Goal: Book appointment/travel/reservation

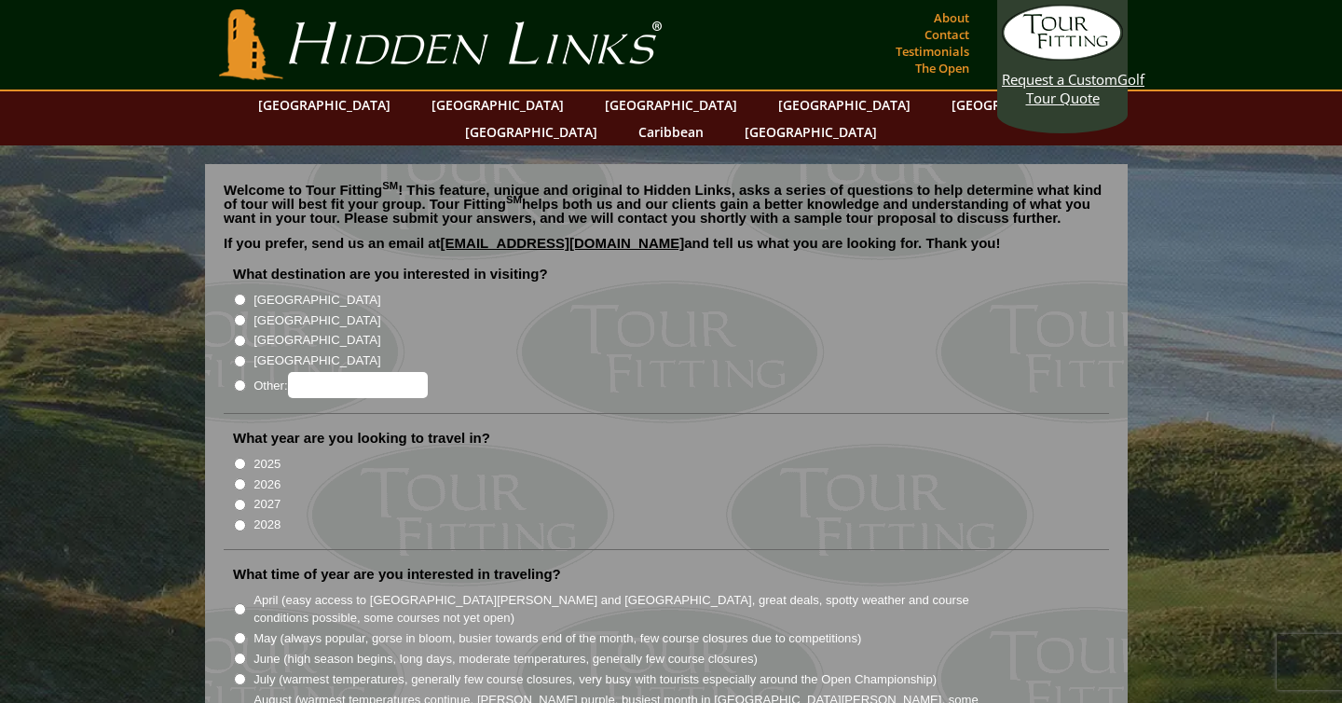
click at [239, 314] on input "[GEOGRAPHIC_DATA]" at bounding box center [240, 320] width 12 height 12
radio input "true"
click at [239, 478] on input "2026" at bounding box center [240, 484] width 12 height 12
radio input "true"
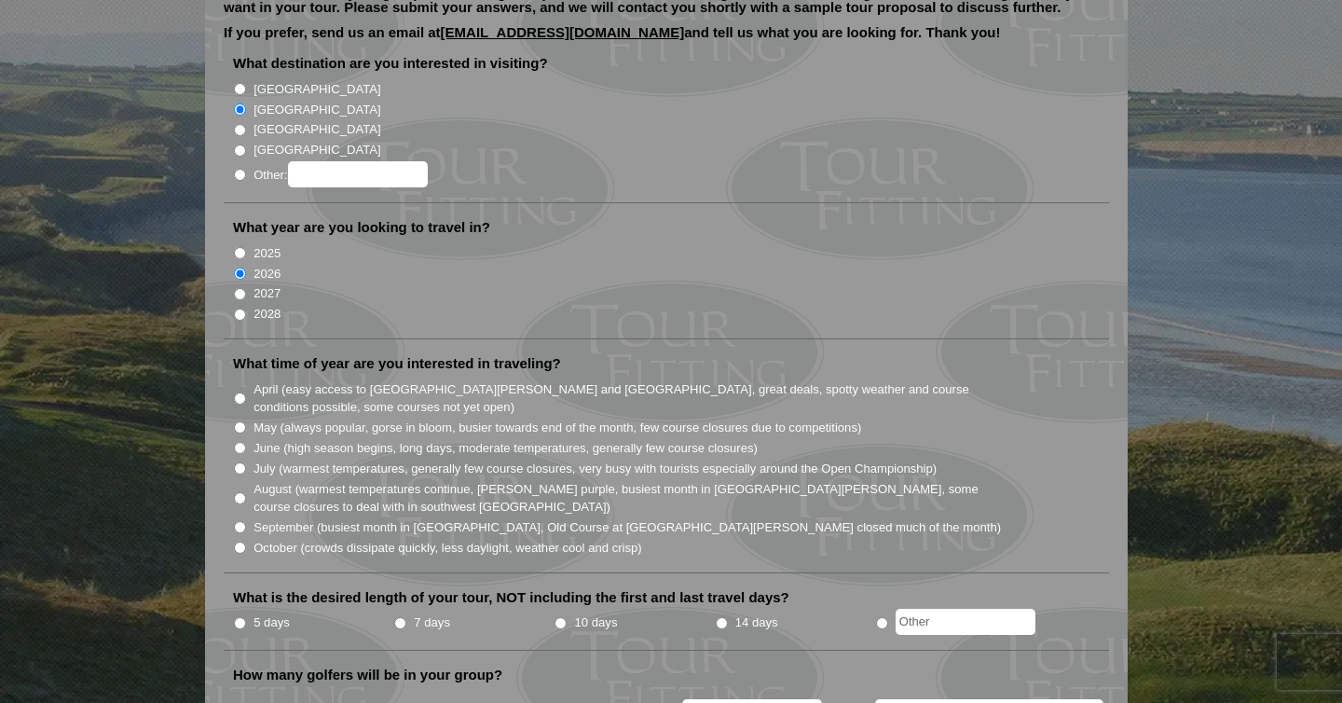
scroll to position [218, 0]
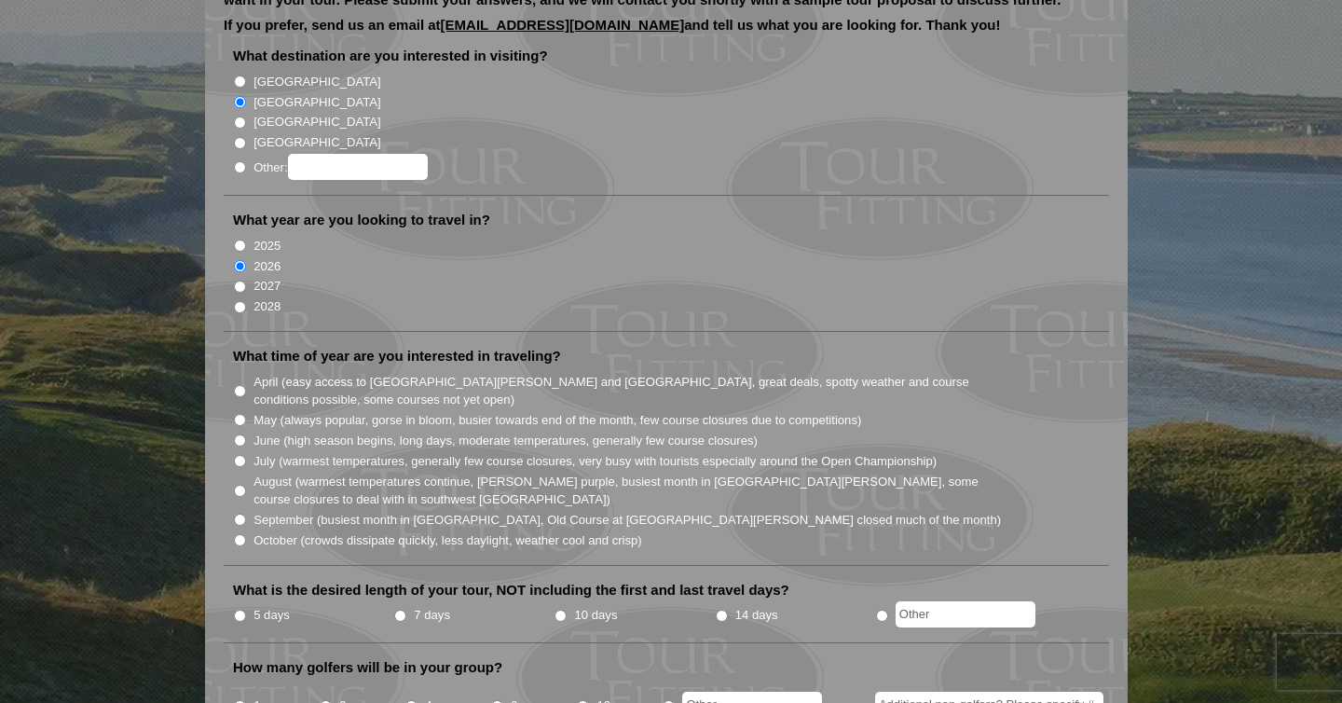
click at [240, 434] on input "June (high season begins, long days, moderate temperatures, generally few cours…" at bounding box center [240, 440] width 12 height 12
radio input "true"
click at [240, 409] on li "May (always popular, gorse in bloom, busier towards end of the month, few cours…" at bounding box center [673, 419] width 881 height 20
click at [240, 414] on input "May (always popular, gorse in bloom, busier towards end of the month, few cours…" at bounding box center [240, 420] width 12 height 12
radio input "true"
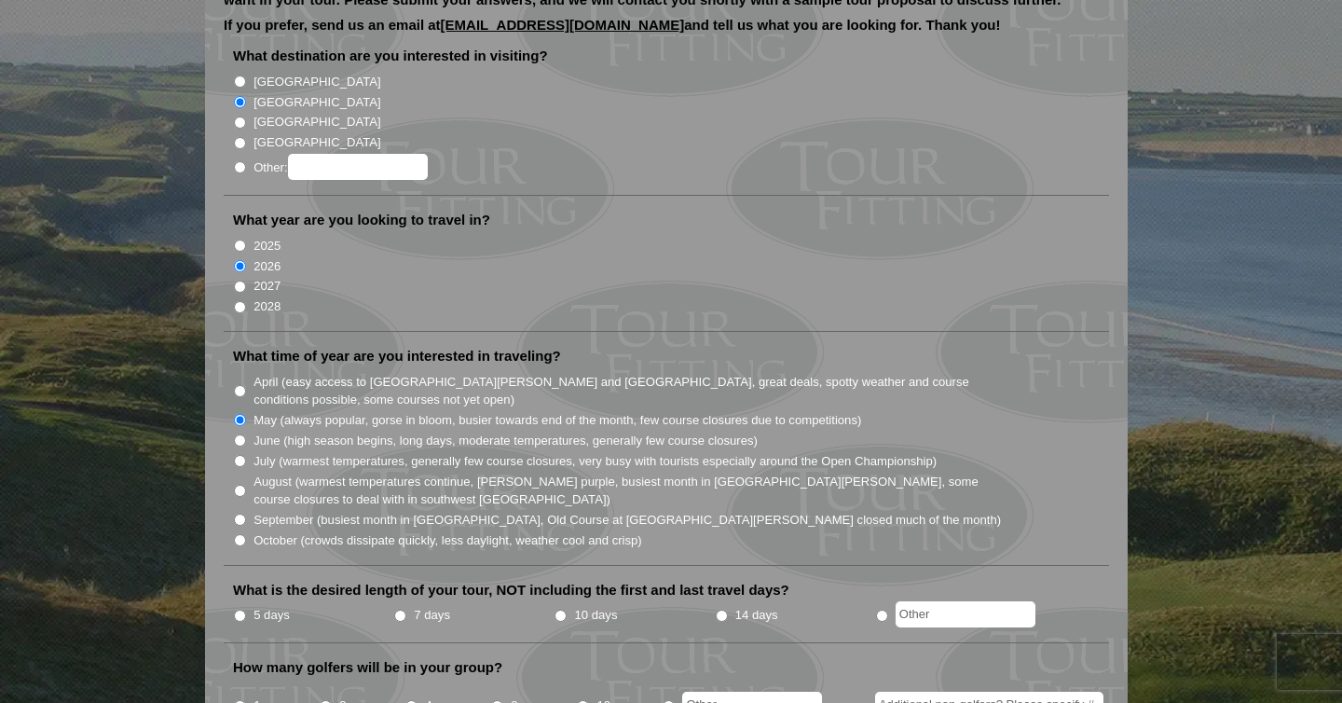
click at [239, 434] on input "June (high season begins, long days, moderate temperatures, generally few cours…" at bounding box center [240, 440] width 12 height 12
radio input "true"
click at [239, 455] on input "July (warmest temperatures, generally few course closures, very busy with touri…" at bounding box center [240, 461] width 12 height 12
radio input "true"
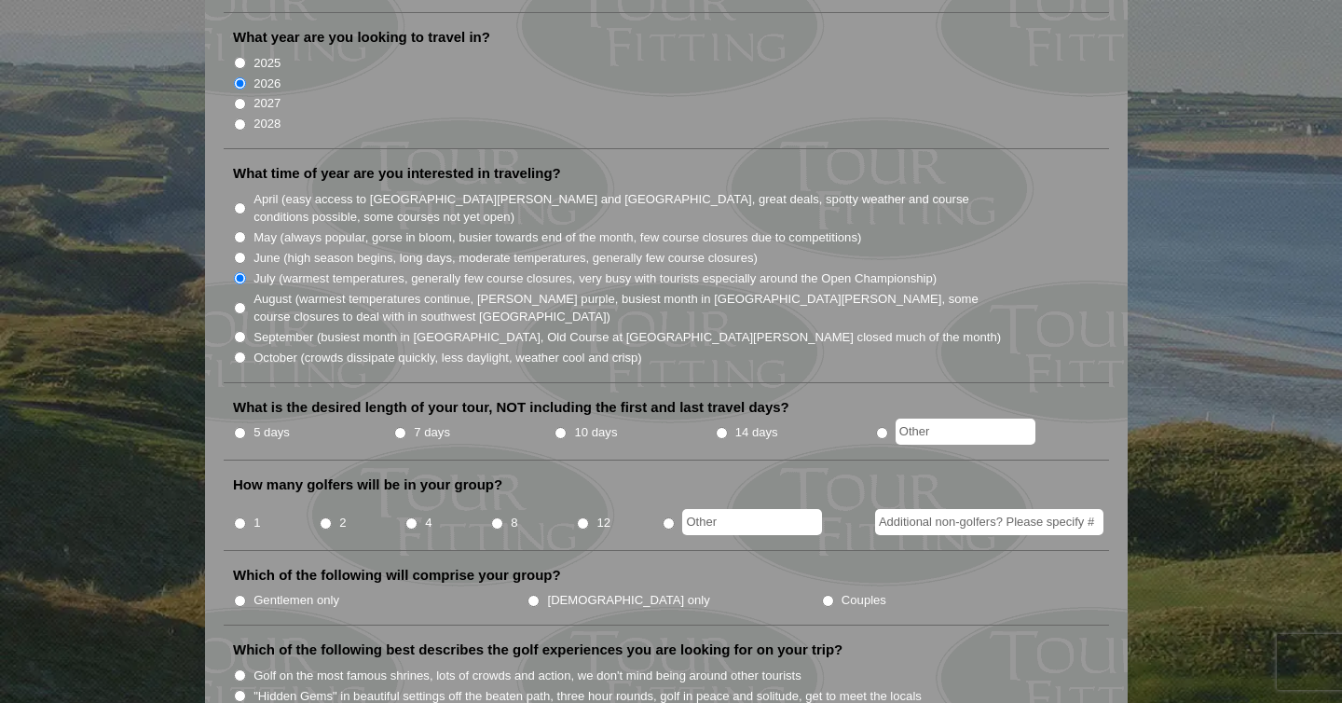
scroll to position [402, 0]
click at [402, 426] on input "7 days" at bounding box center [400, 432] width 12 height 12
radio input "true"
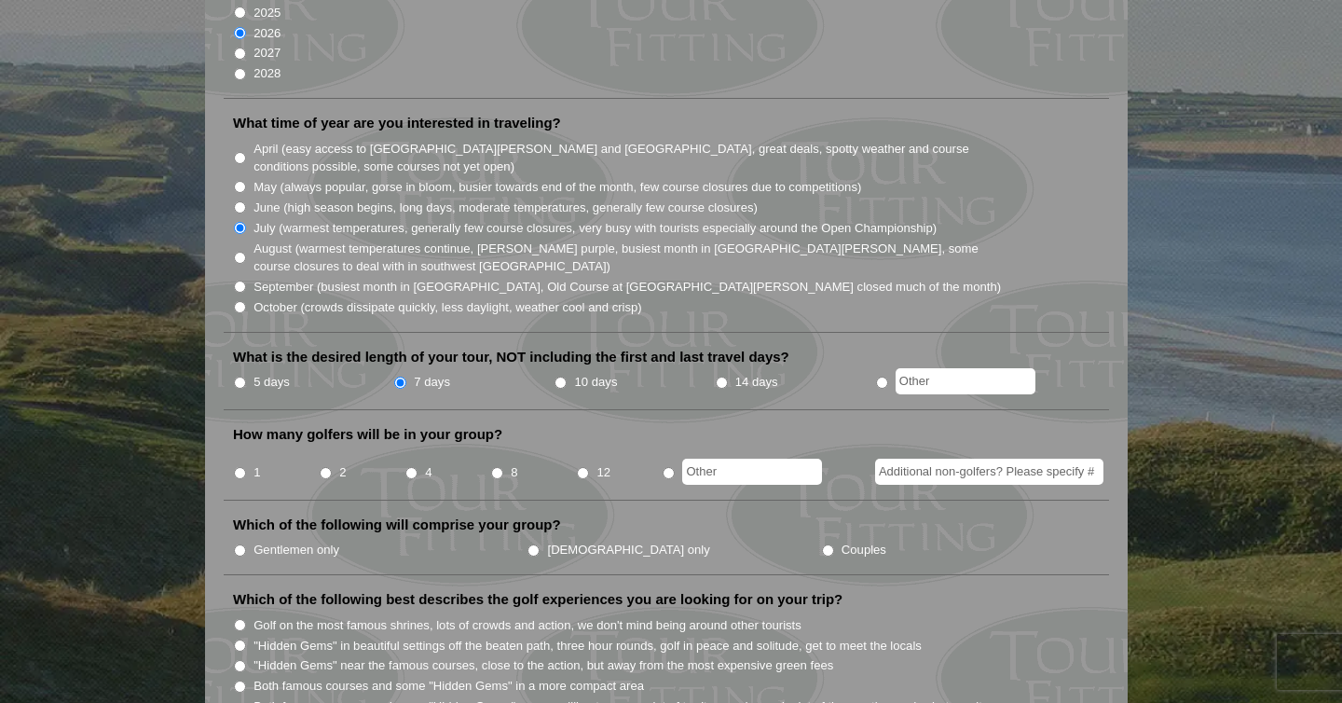
scroll to position [462, 0]
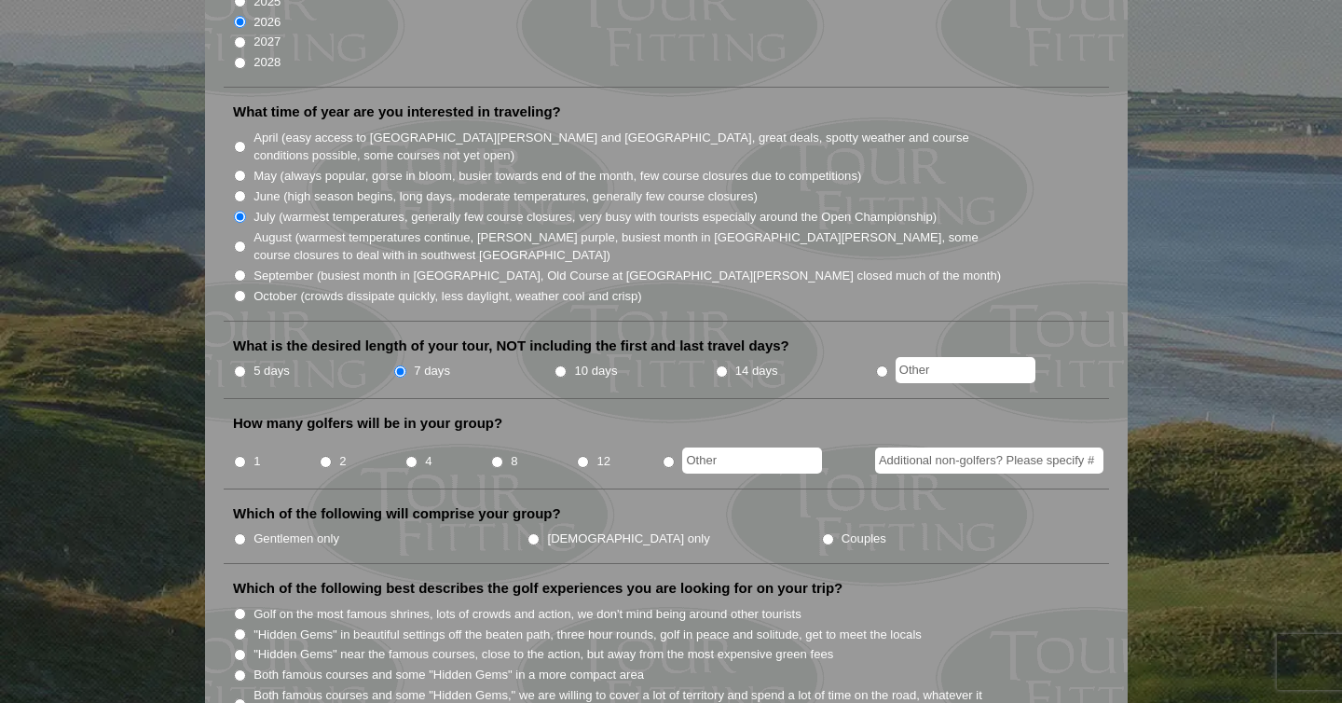
click at [411, 456] on input "4" at bounding box center [411, 462] width 12 height 12
radio input "true"
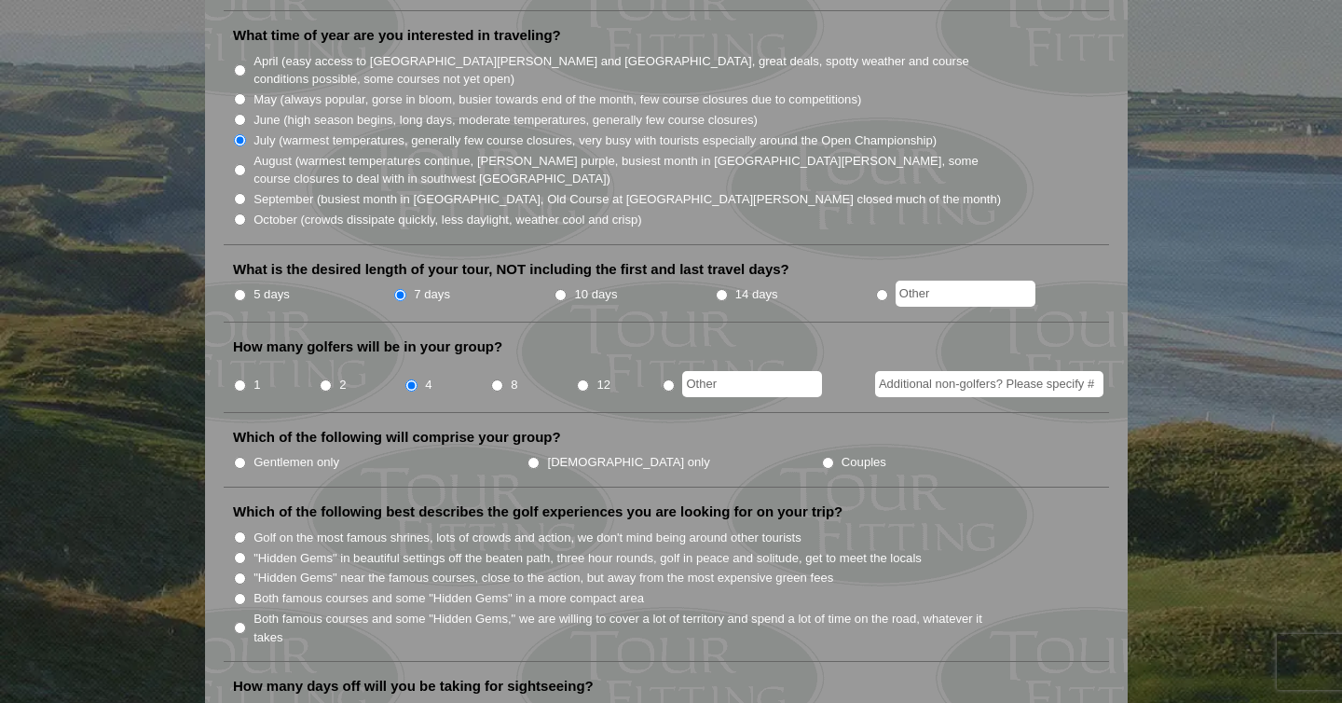
scroll to position [546, 0]
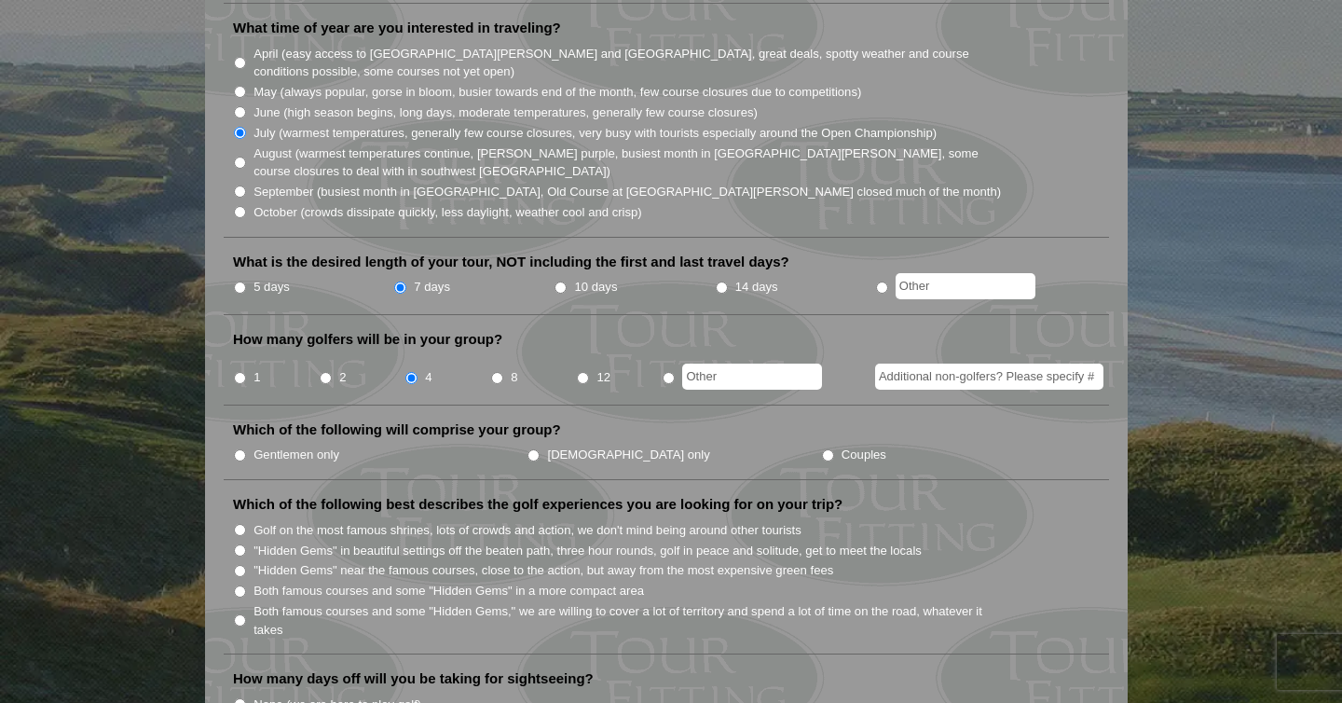
click at [282, 445] on label "Gentlemen only" at bounding box center [296, 454] width 86 height 19
click at [246, 449] on input "Gentlemen only" at bounding box center [240, 455] width 12 height 12
radio input "true"
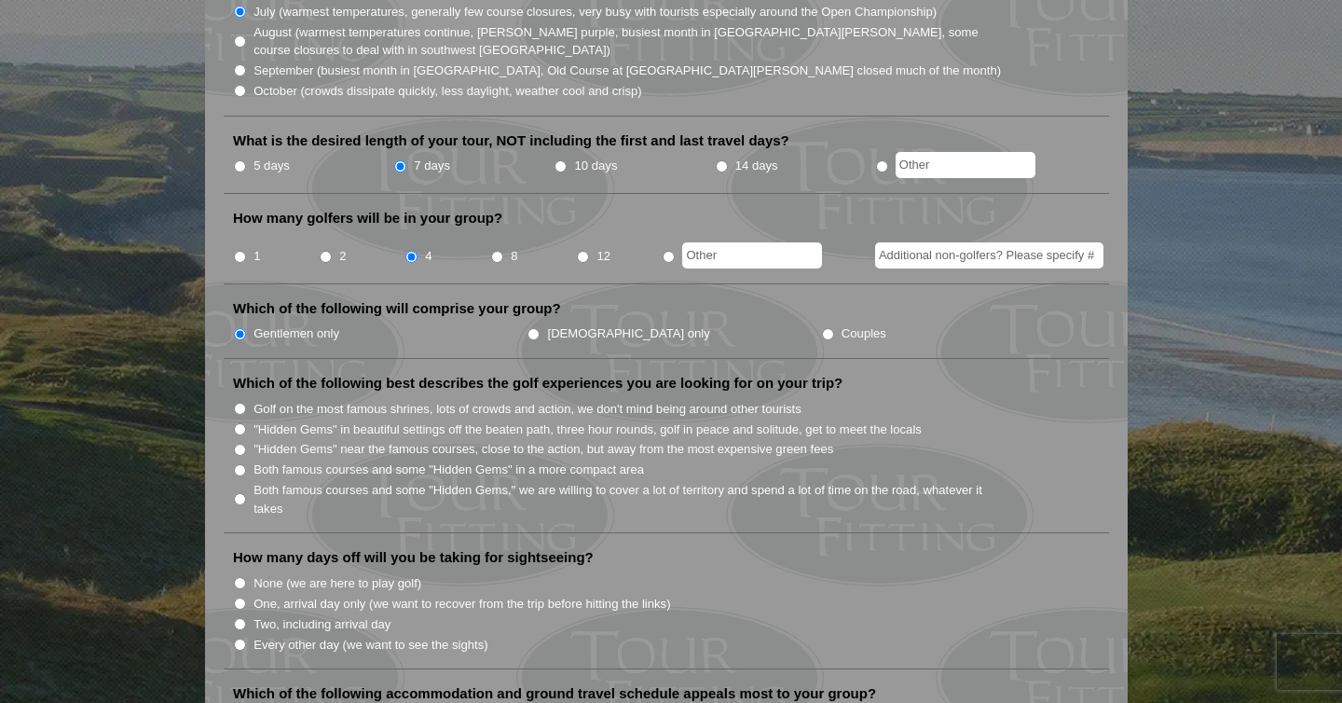
scroll to position [676, 0]
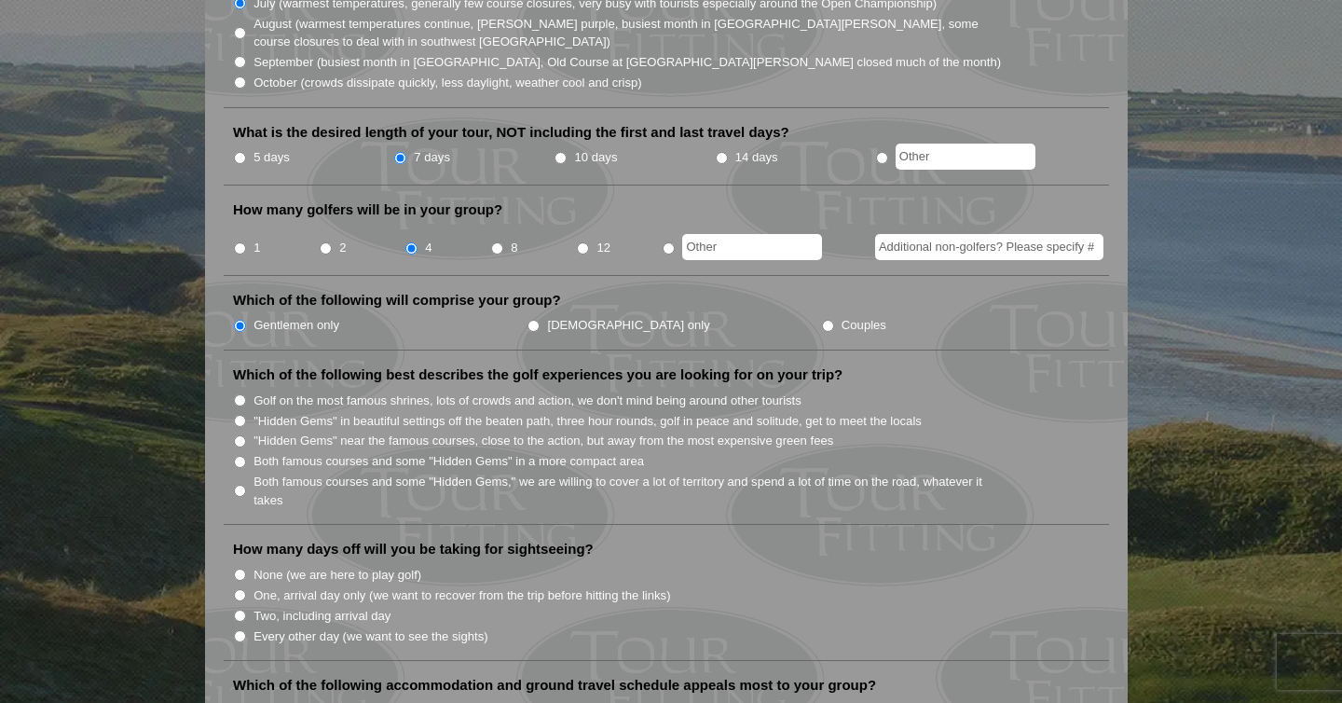
click at [239, 394] on input "Golf on the most famous shrines, lots of crowds and action, we don't mind being…" at bounding box center [240, 400] width 12 height 12
radio input "true"
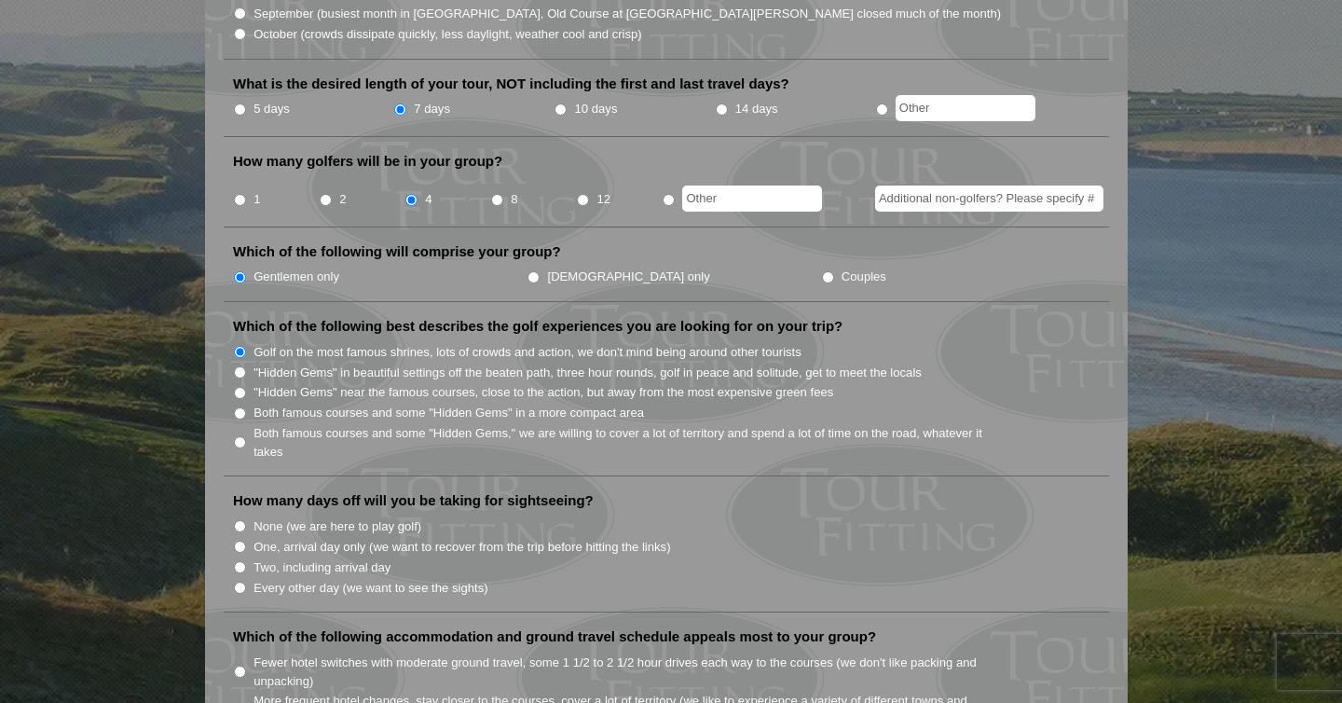
scroll to position [751, 0]
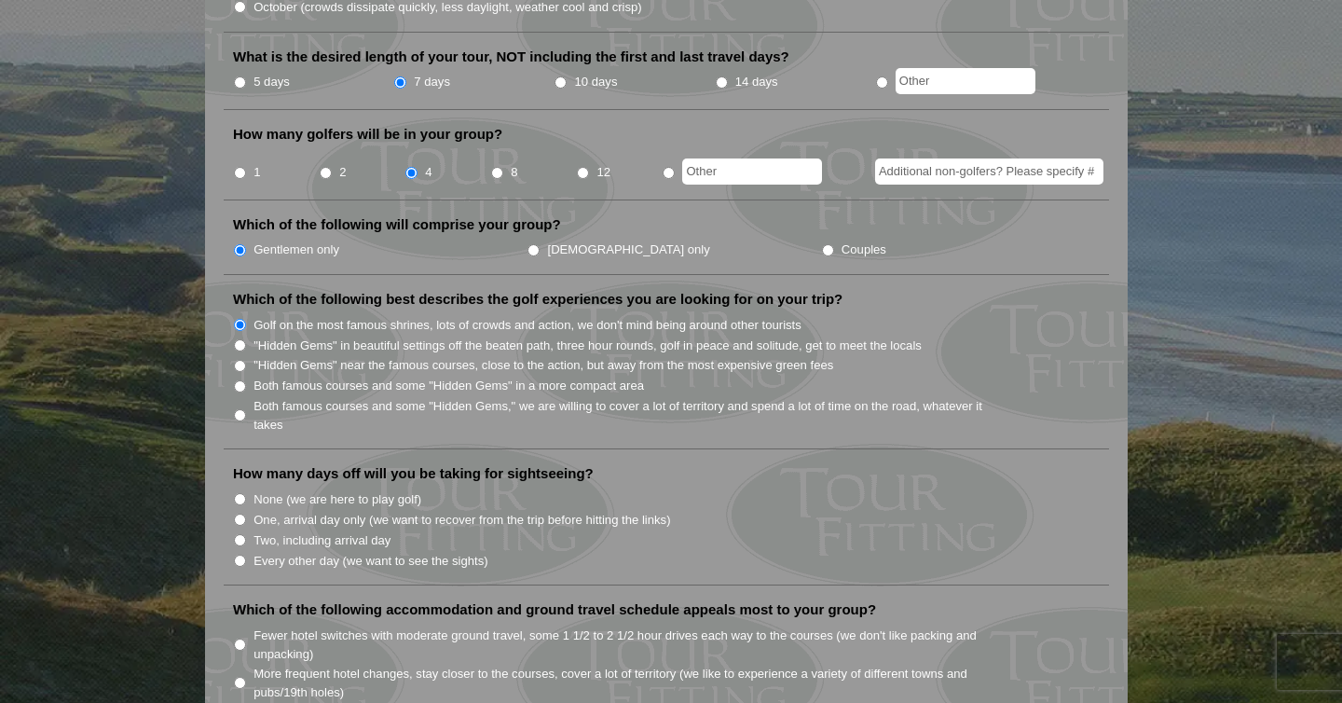
click at [240, 493] on input "None (we are here to play golf)" at bounding box center [240, 499] width 12 height 12
radio input "true"
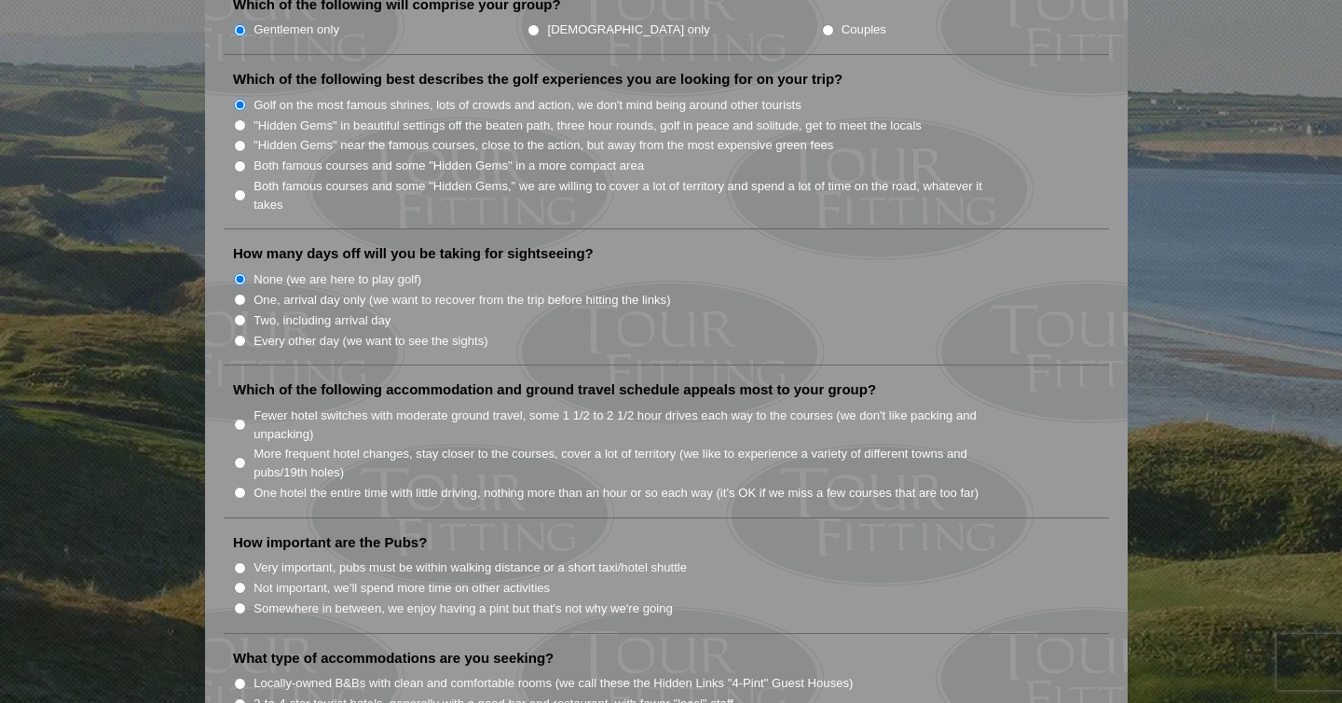
scroll to position [973, 0]
click at [237, 484] on input "One hotel the entire time with little driving, nothing more than an hour or so …" at bounding box center [240, 490] width 12 height 12
radio input "true"
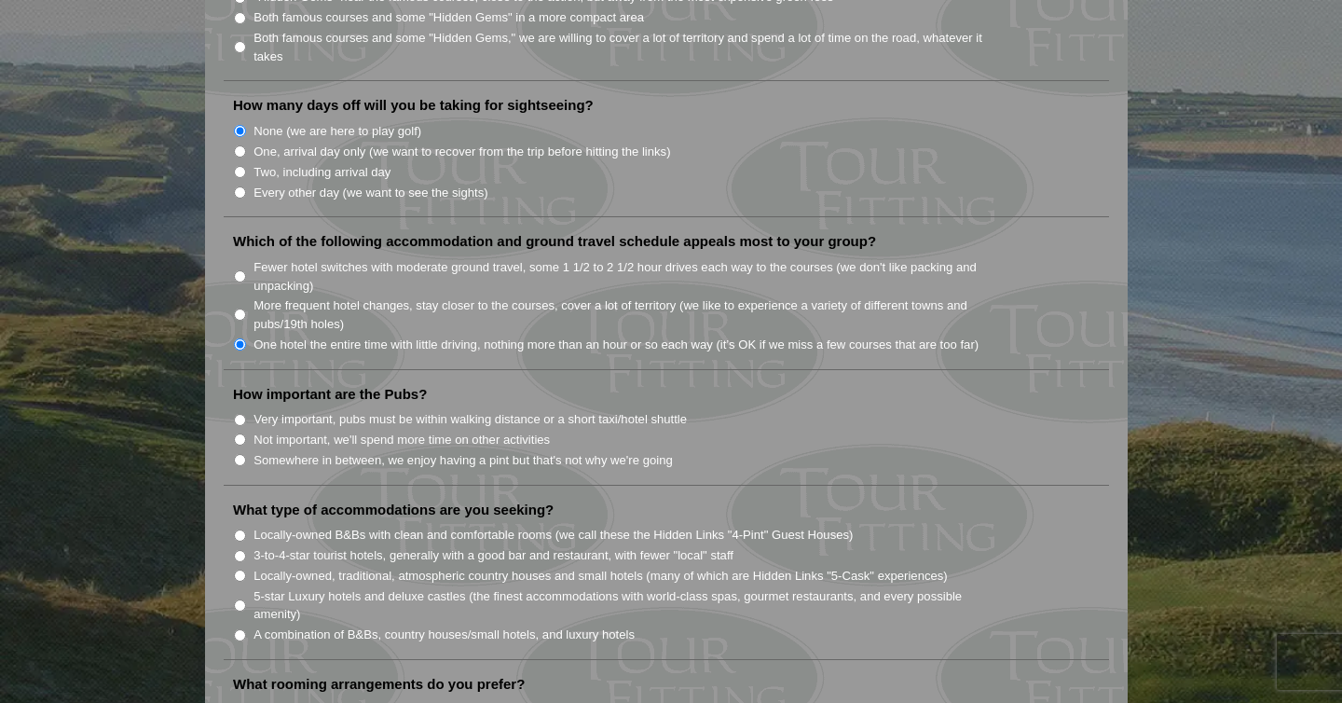
scroll to position [1126, 0]
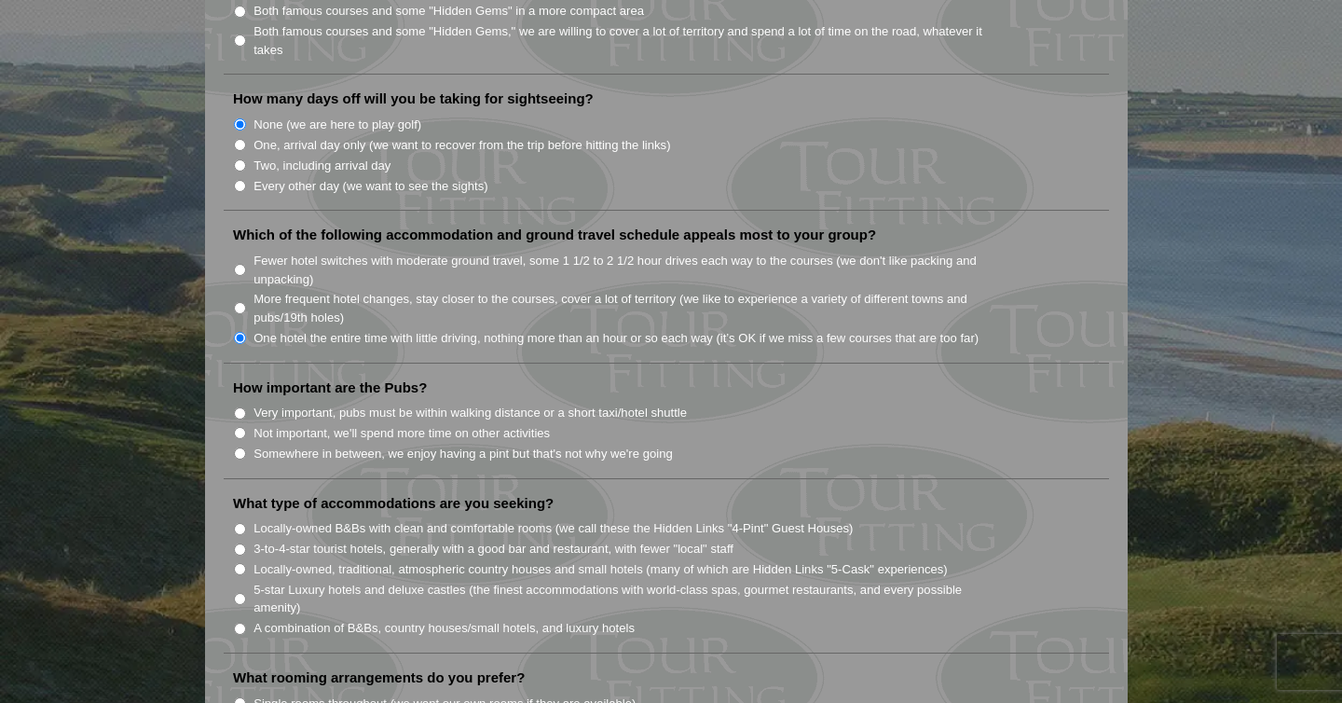
click at [239, 447] on input "Somewhere in between, we enjoy having a pint but that's not why we're going" at bounding box center [240, 453] width 12 height 12
radio input "true"
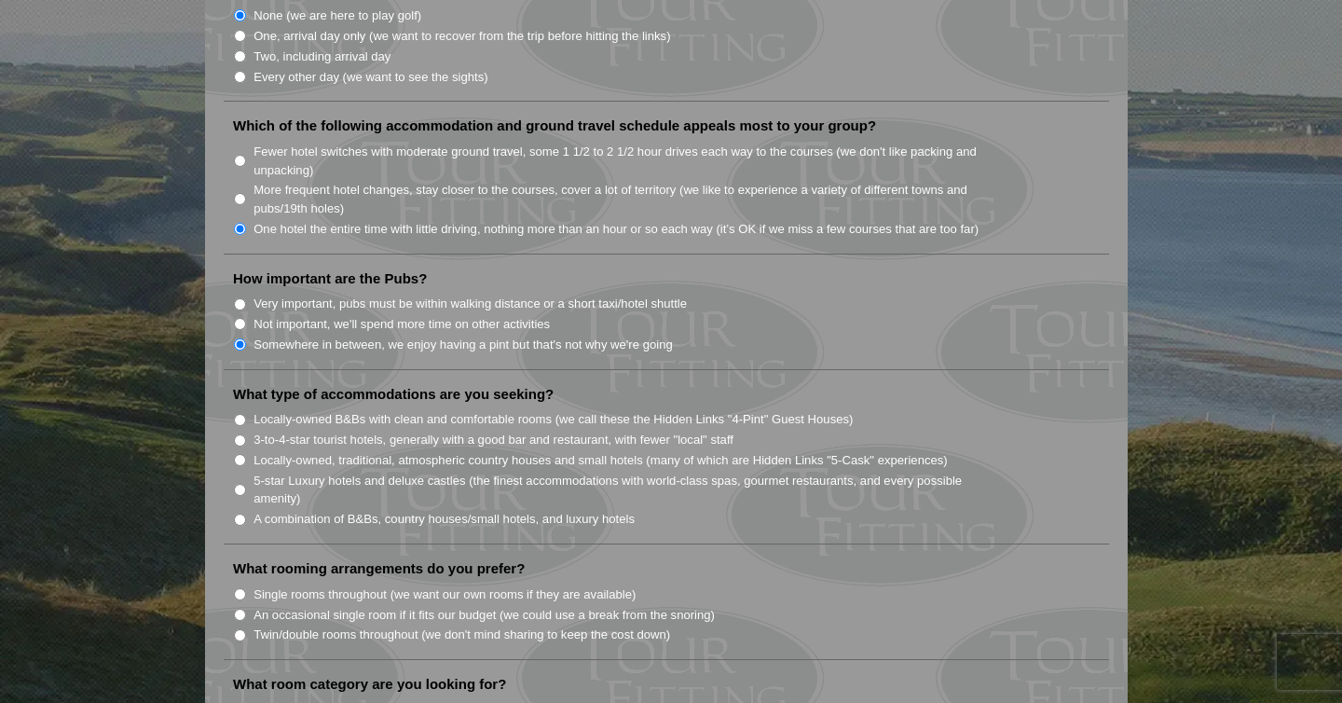
scroll to position [1236, 0]
click at [239, 432] on input "3-to-4-star tourist hotels, generally with a good bar and restaurant, with fewe…" at bounding box center [240, 438] width 12 height 12
radio input "true"
click at [239, 627] on input "Twin/double rooms throughout (we don't mind sharing to keep the cost down)" at bounding box center [240, 633] width 12 height 12
radio input "true"
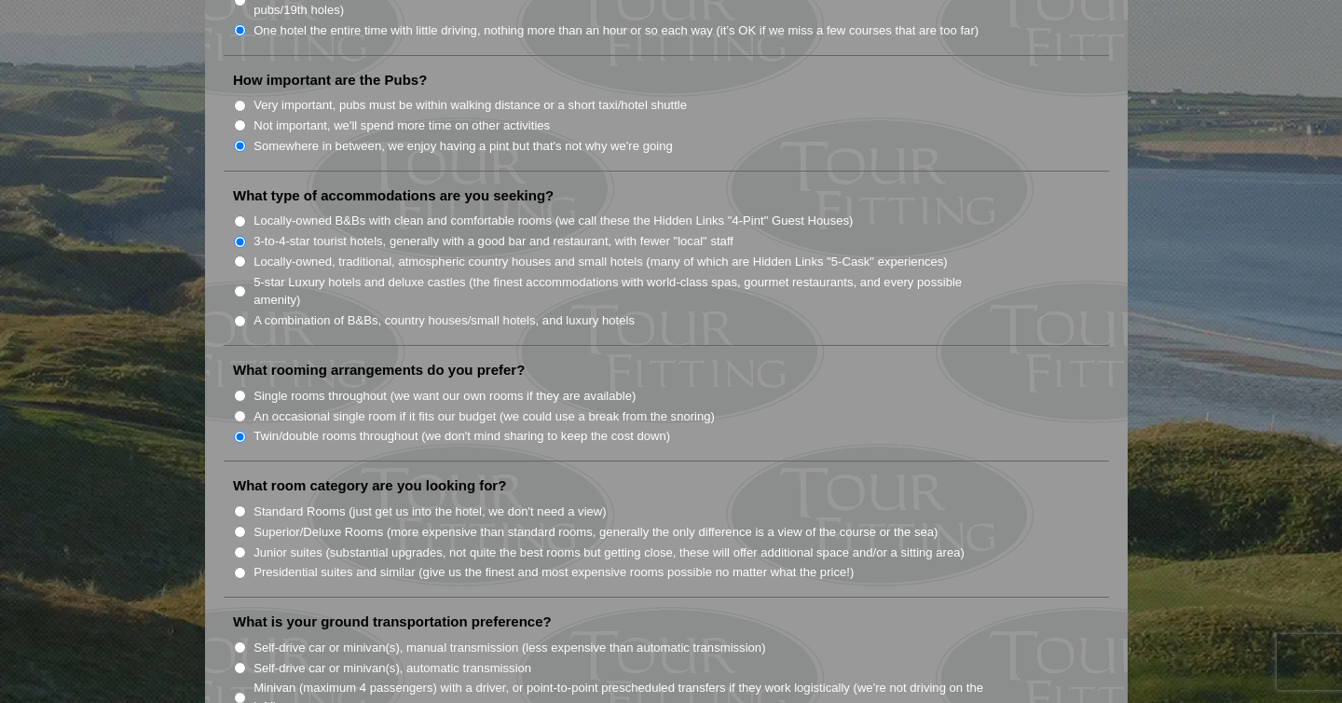
scroll to position [1438, 0]
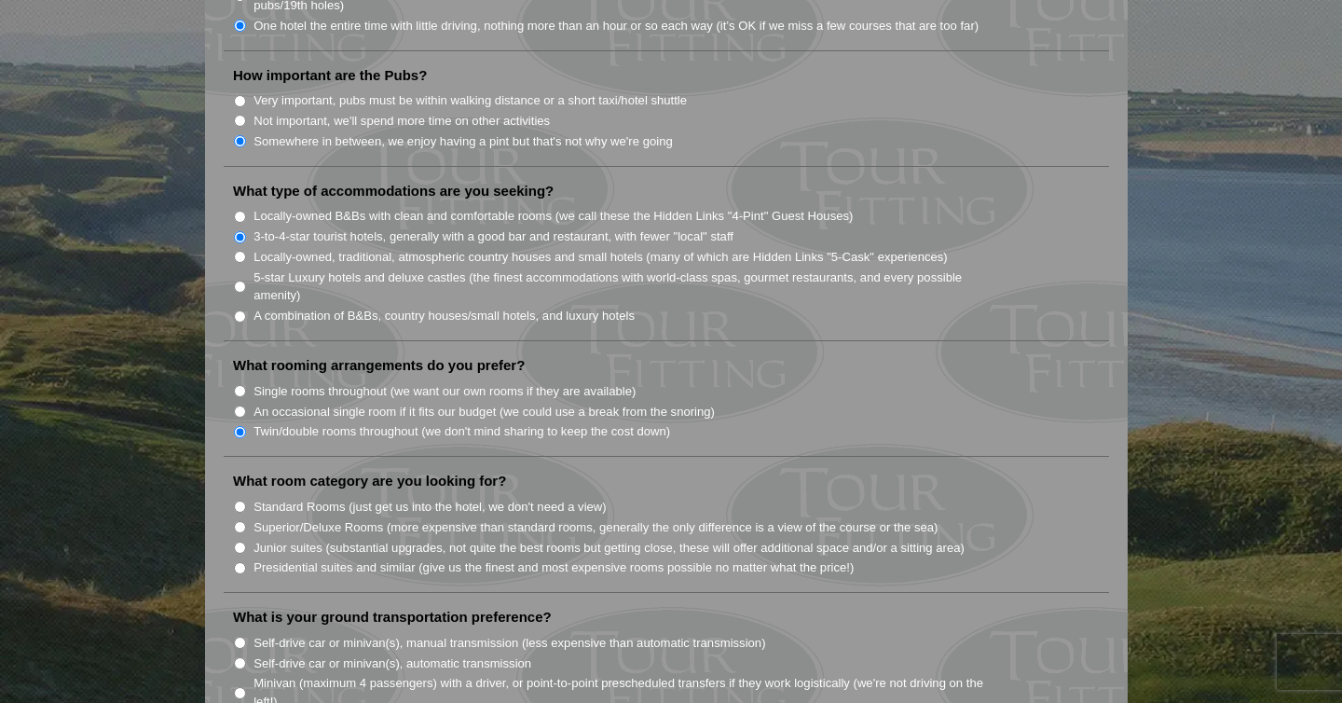
click at [239, 500] on input "Standard Rooms (just get us into the hotel, we don't need a view)" at bounding box center [240, 506] width 12 height 12
radio input "true"
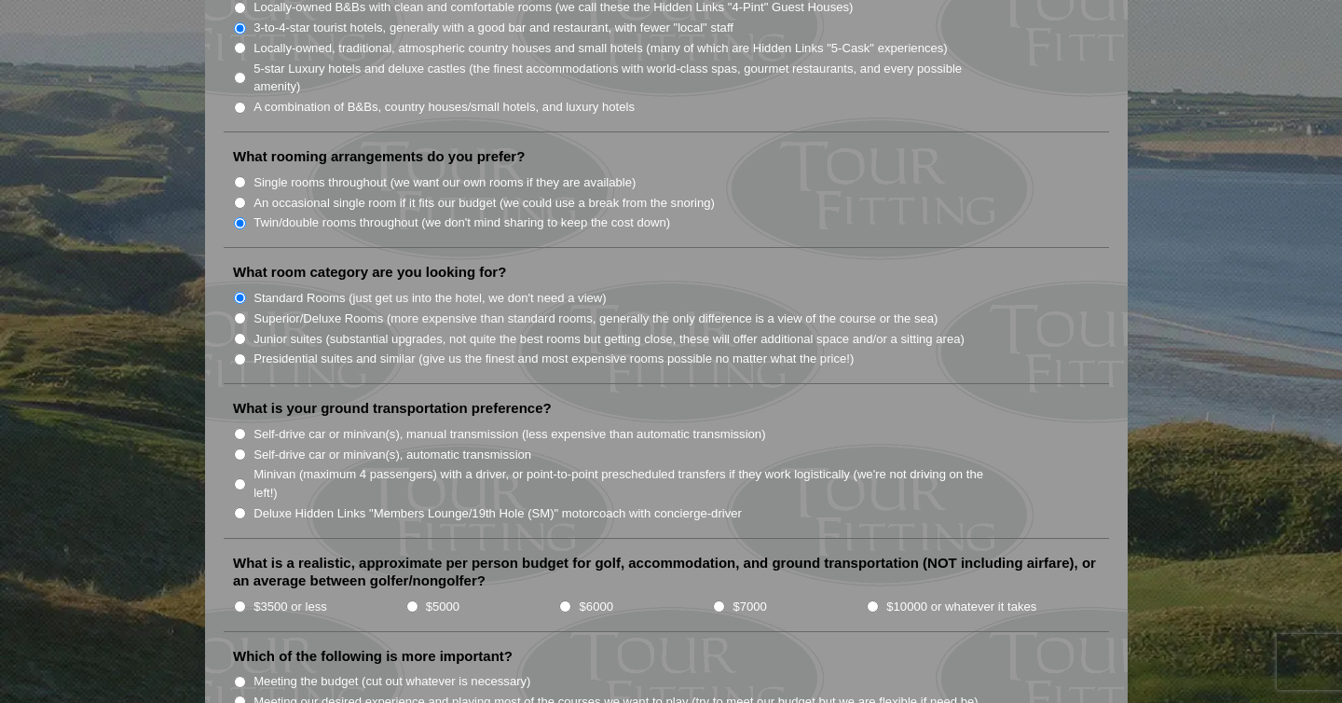
scroll to position [1651, 0]
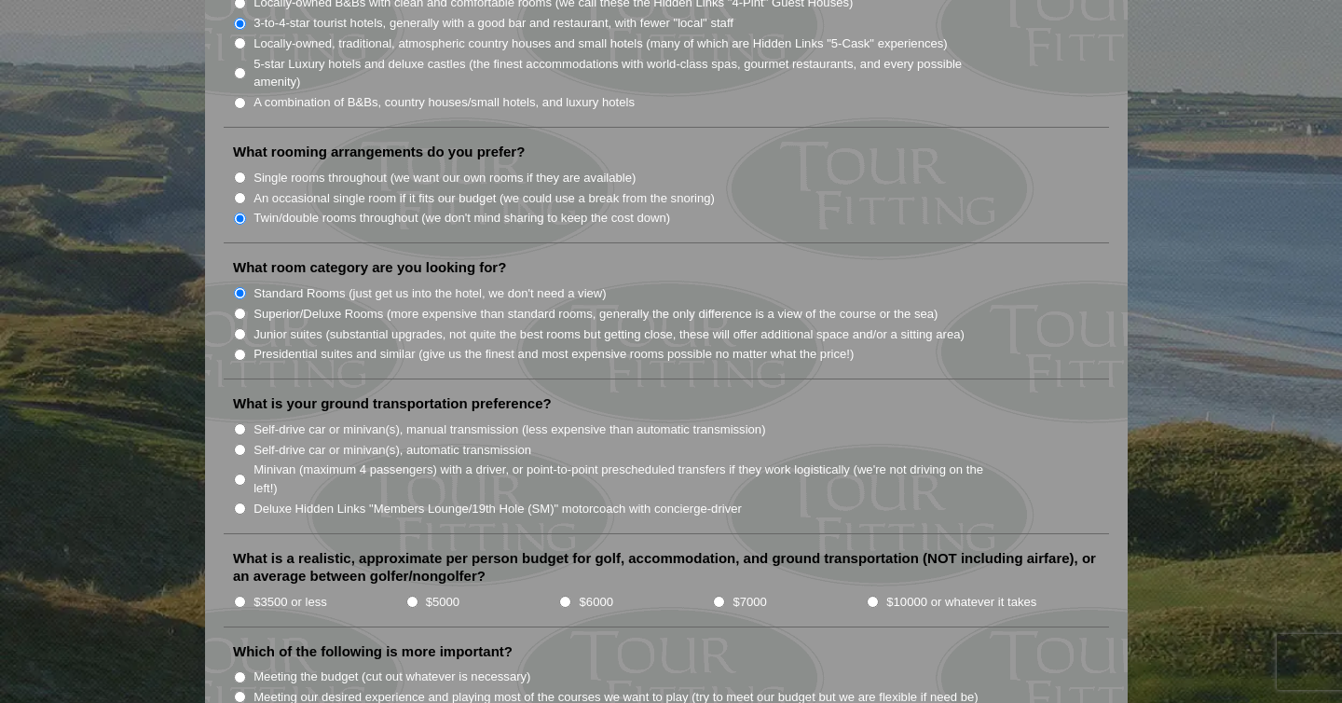
click at [239, 444] on input "Self-drive car or minivan(s), automatic transmission" at bounding box center [240, 450] width 12 height 12
radio input "true"
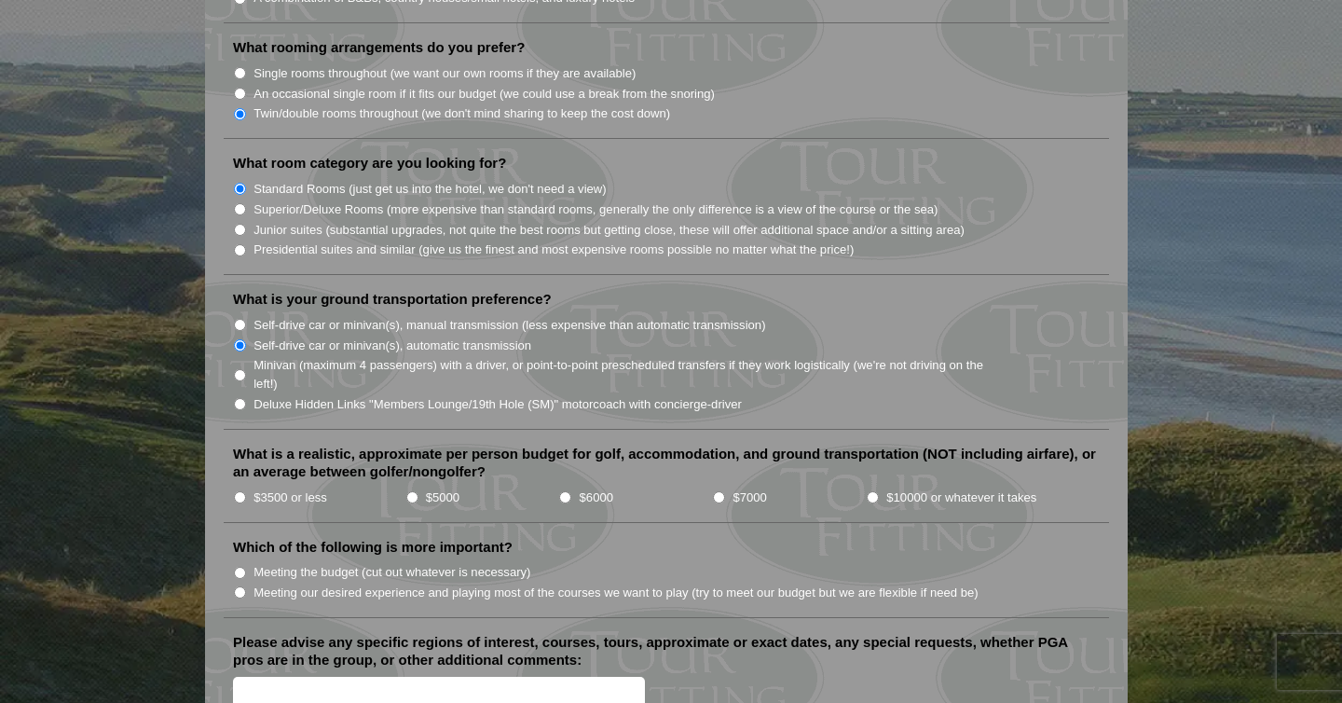
scroll to position [1766, 0]
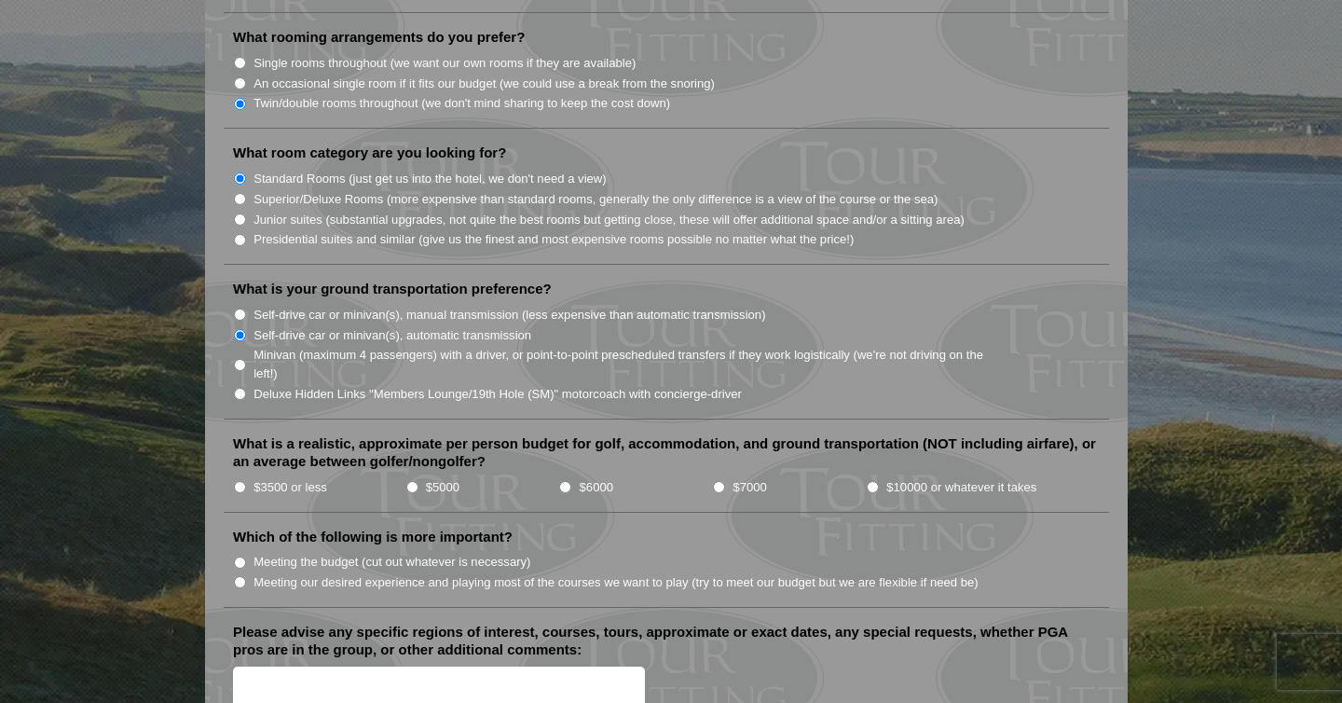
click at [412, 481] on input "$5000" at bounding box center [412, 487] width 12 height 12
radio input "true"
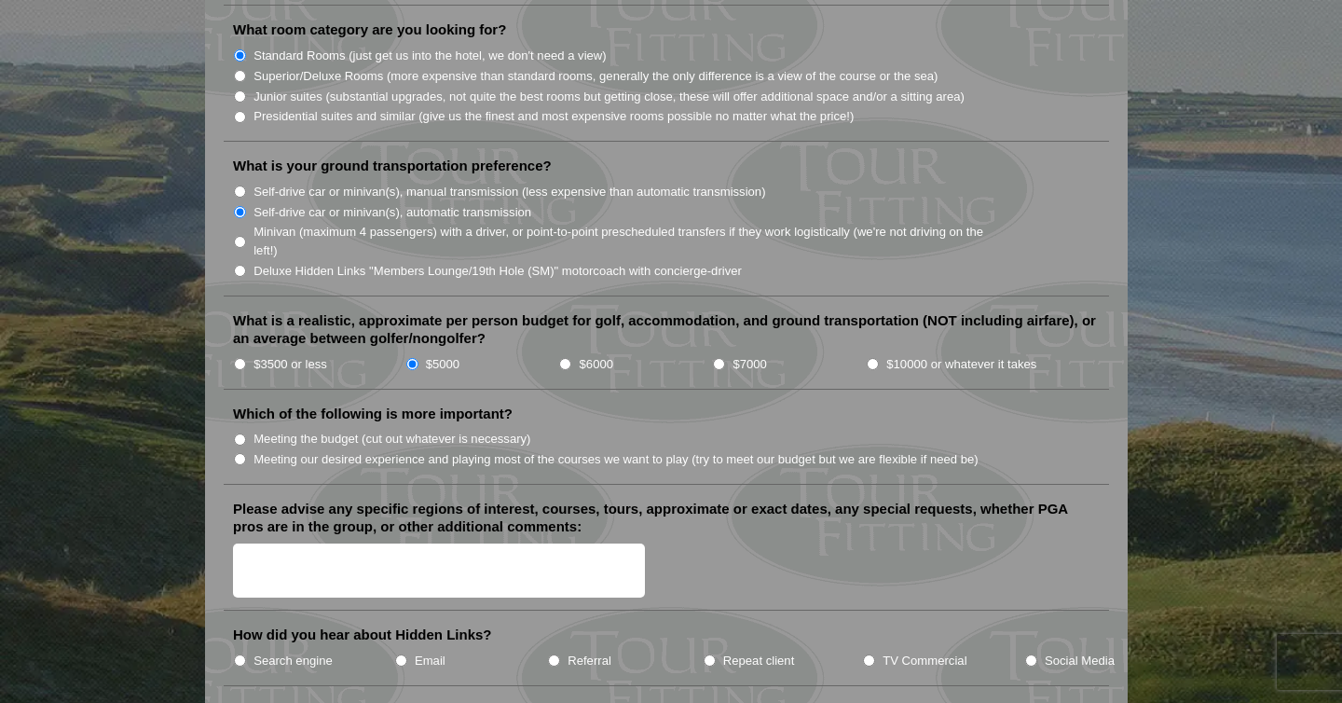
scroll to position [1895, 0]
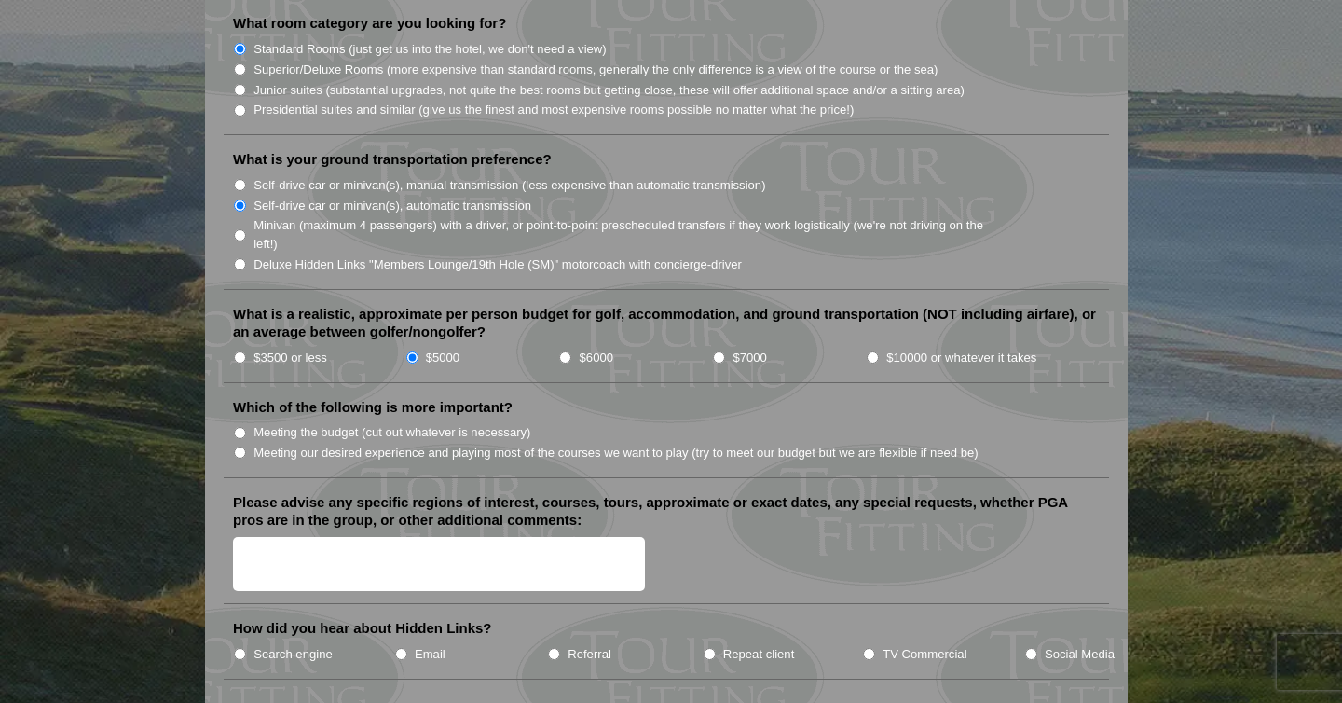
click at [238, 446] on input "Meeting our desired experience and playing most of the courses we want to play …" at bounding box center [240, 452] width 12 height 12
radio input "true"
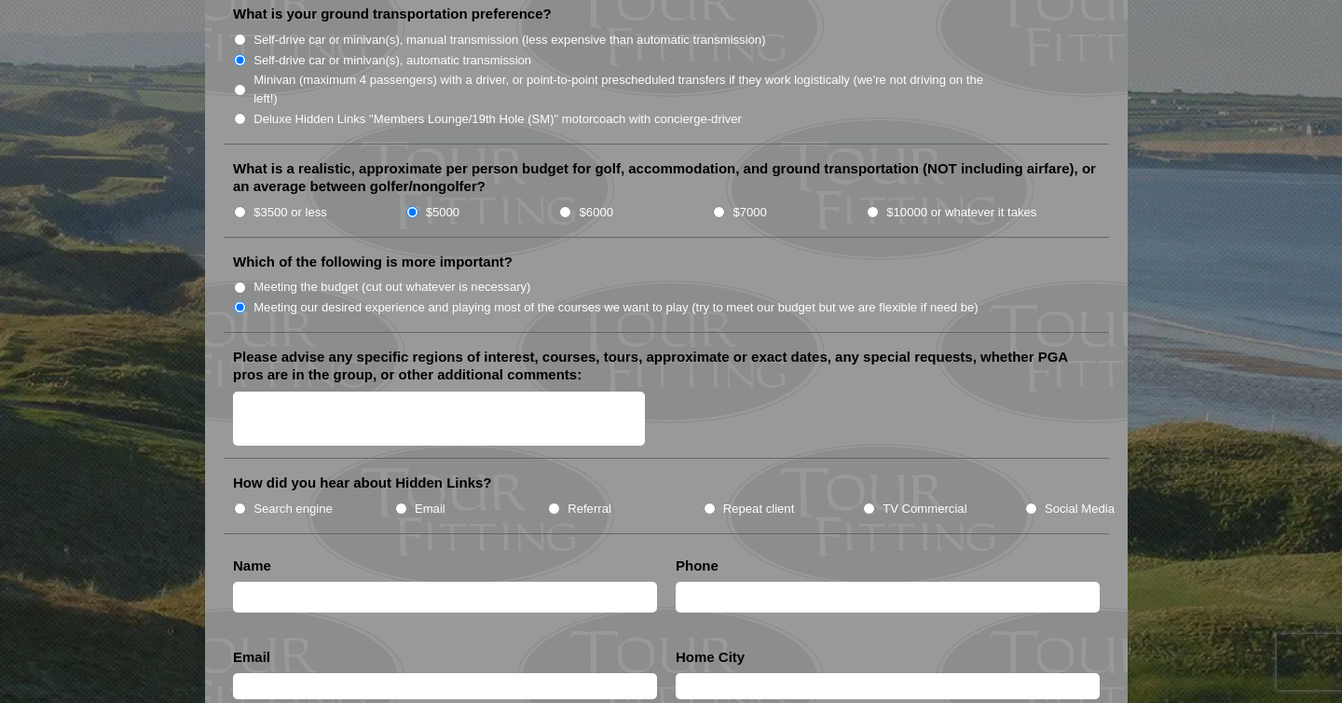
scroll to position [2044, 0]
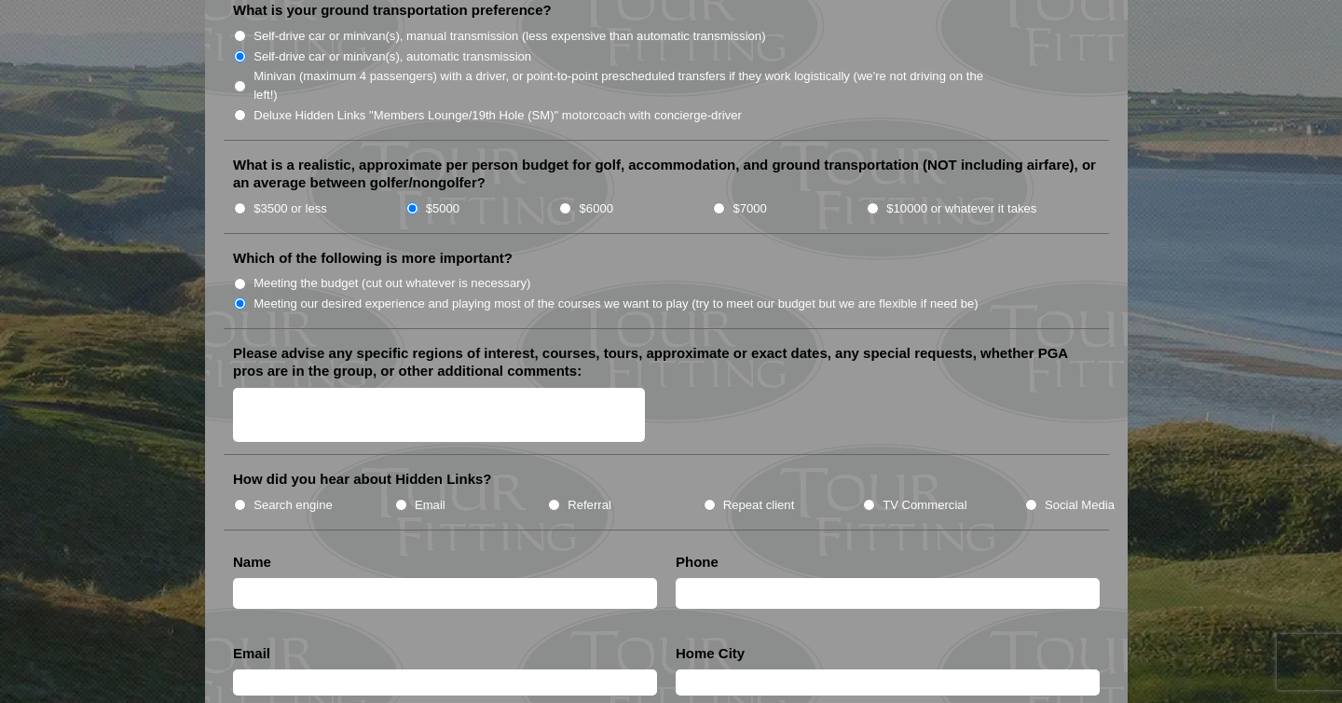
click at [906, 496] on label "TV Commercial" at bounding box center [924, 505] width 84 height 19
click at [875, 498] on input "TV Commercial" at bounding box center [869, 504] width 12 height 12
radio input "true"
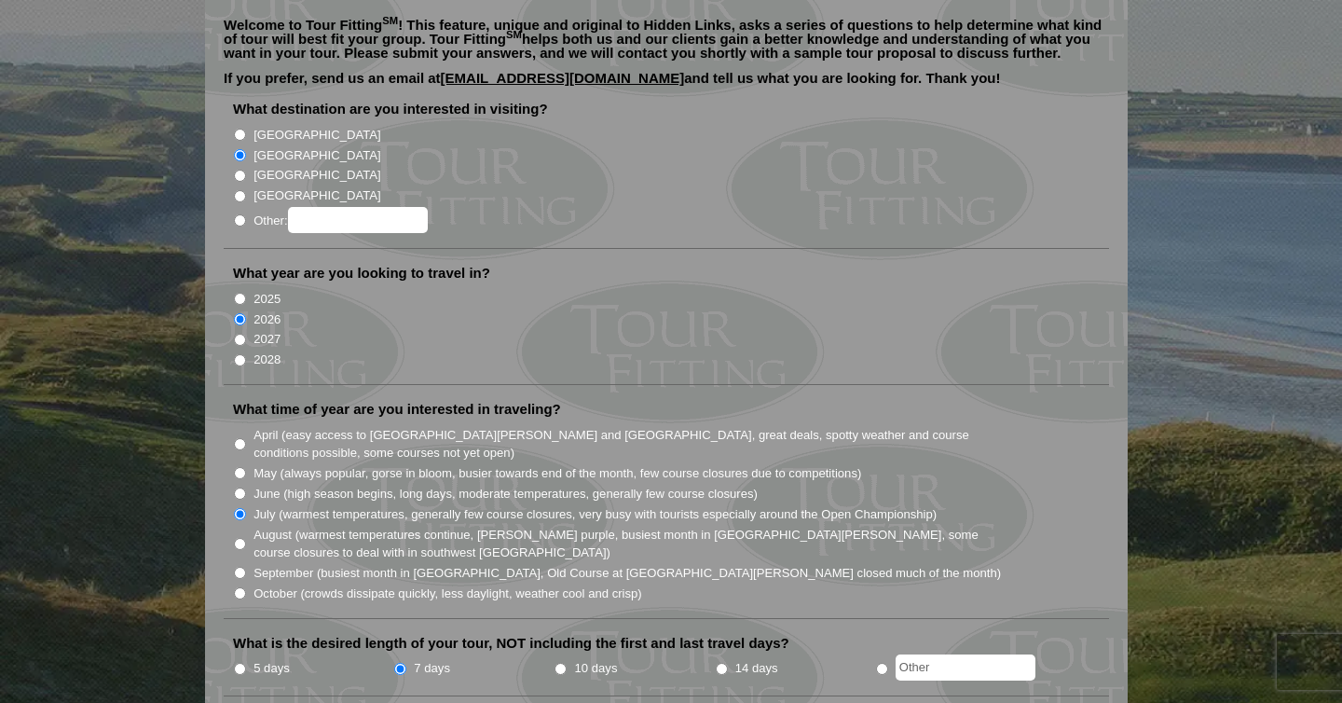
scroll to position [0, 0]
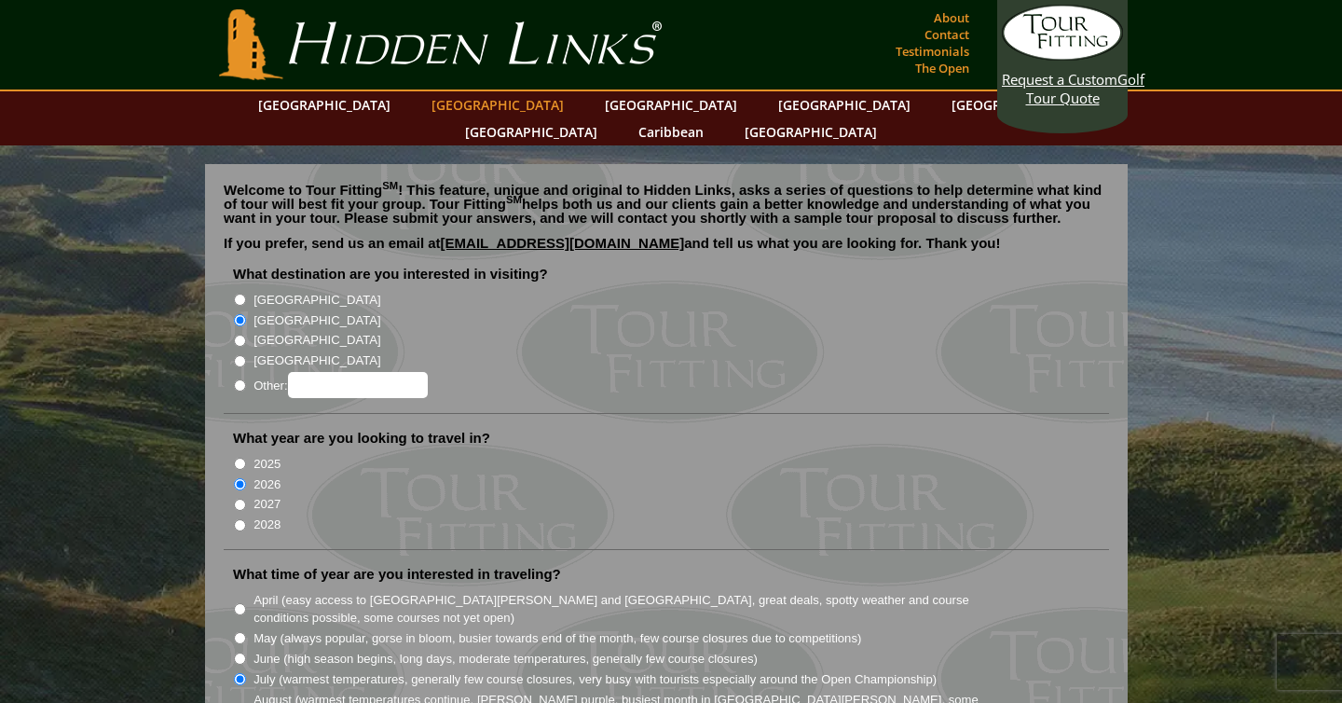
click at [471, 106] on link "[GEOGRAPHIC_DATA]" at bounding box center [497, 104] width 151 height 27
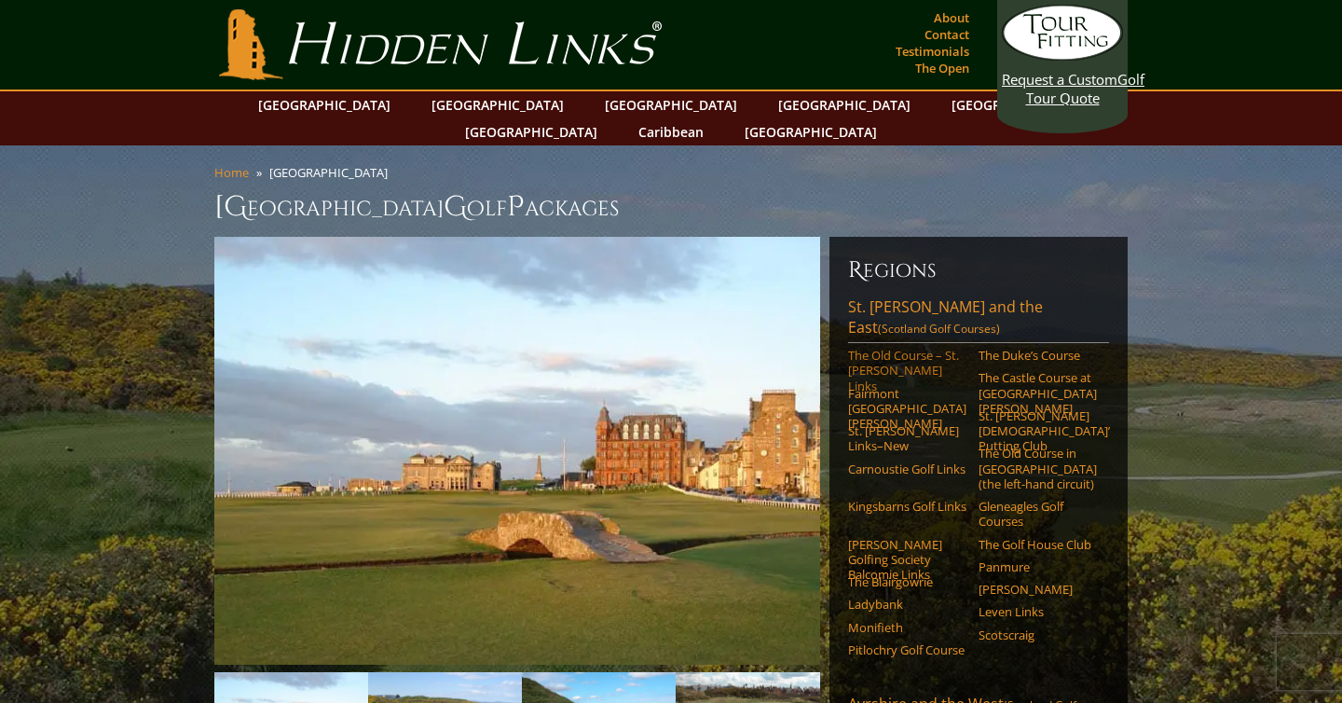
click at [889, 348] on link "The Old Course – St. Andrews Links" at bounding box center [907, 371] width 118 height 46
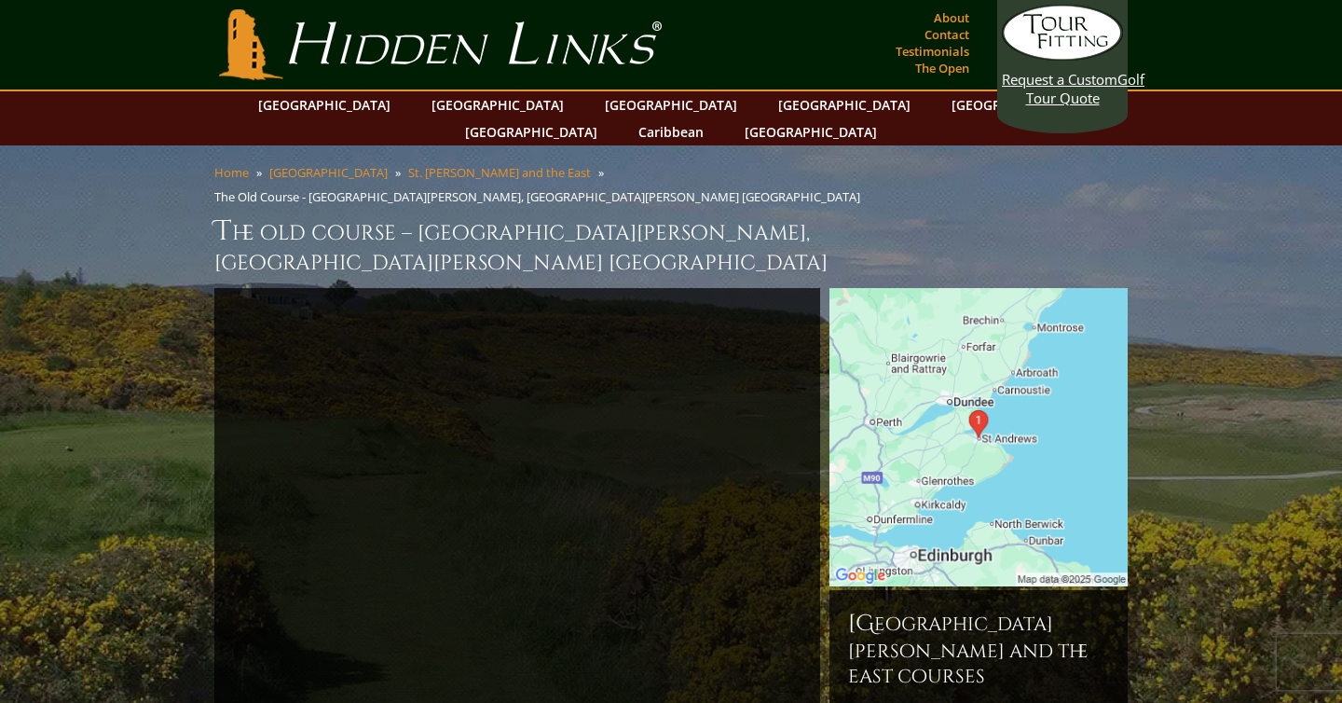
click at [1048, 397] on img at bounding box center [978, 437] width 298 height 298
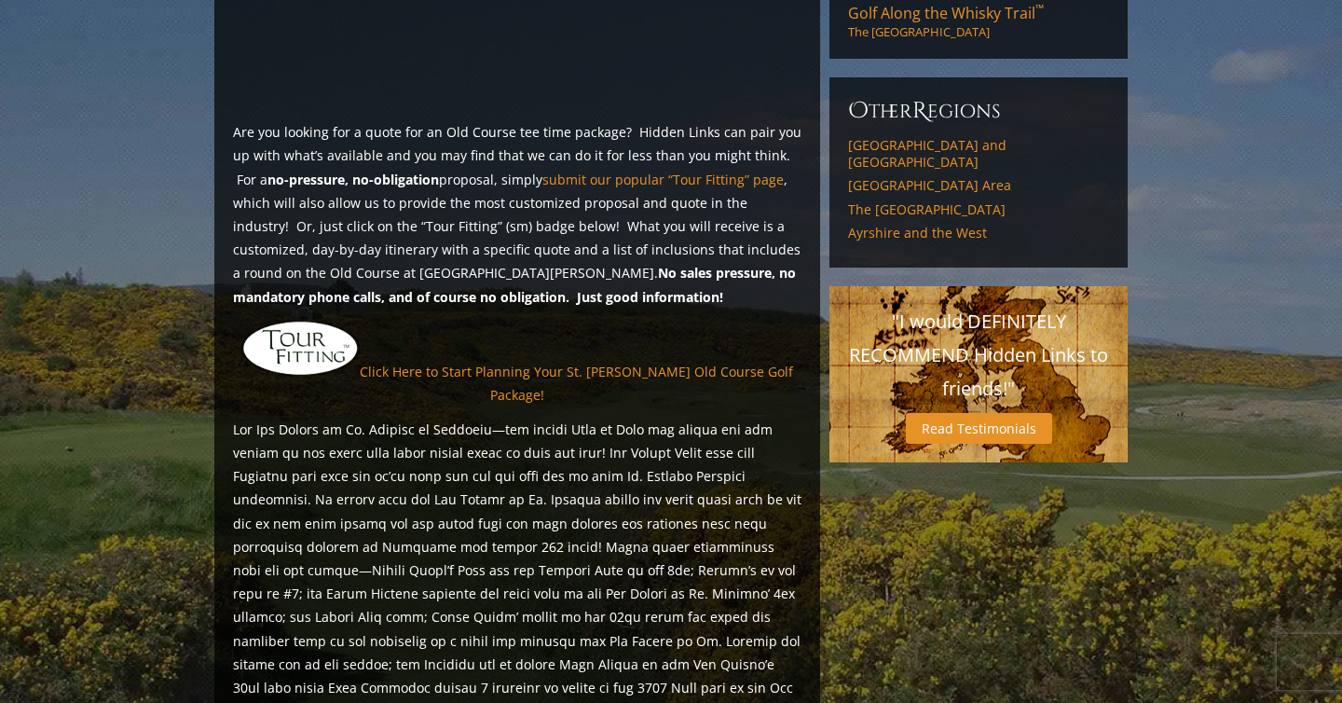
scroll to position [1457, 0]
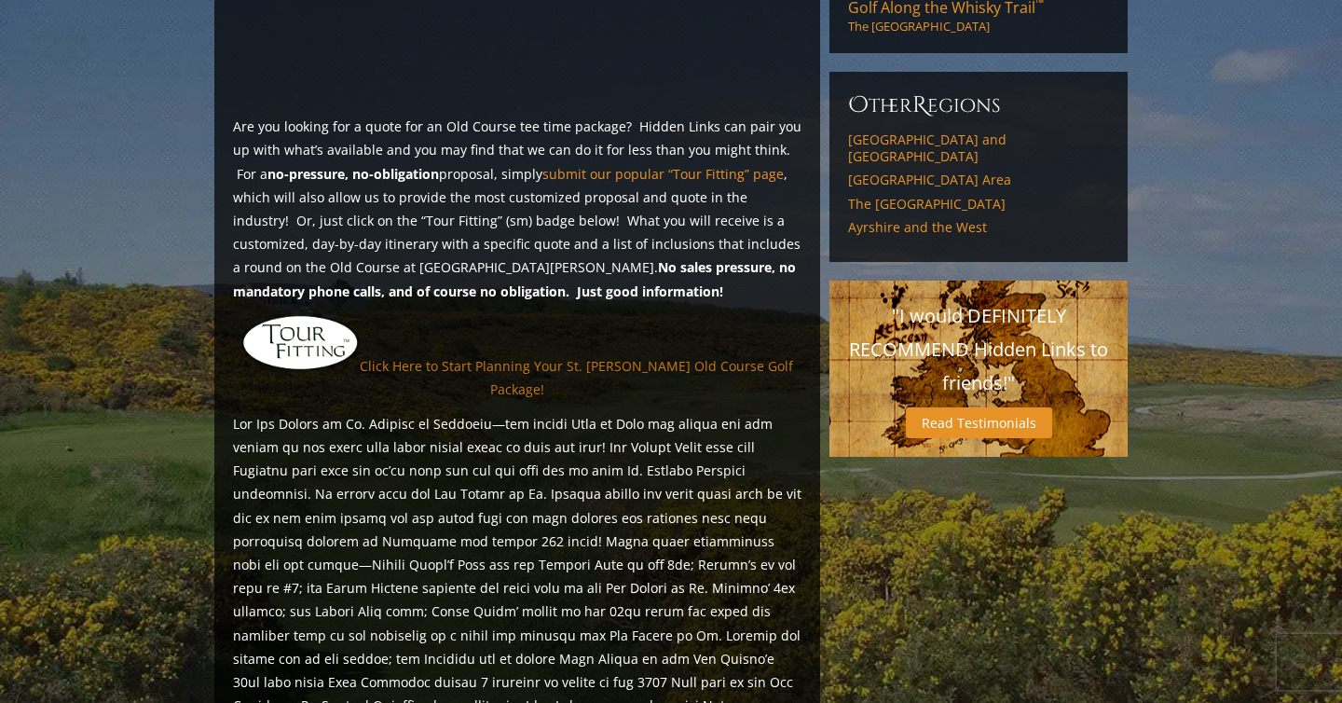
click at [571, 357] on link "Click Here to Start Planning Your St. Andrews Old Course Golf Package!" at bounding box center [576, 377] width 433 height 41
